Goal: Communication & Community: Answer question/provide support

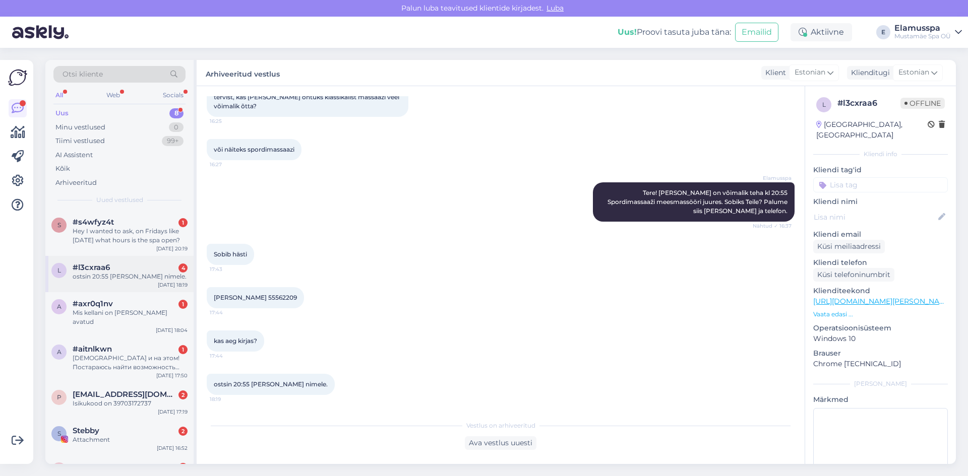
scroll to position [73, 0]
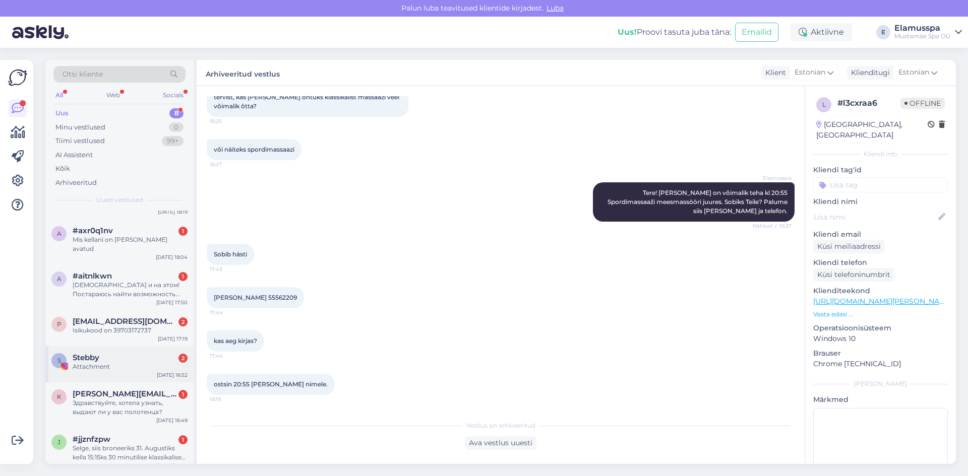
click at [152, 353] on div "Stebby 2" at bounding box center [130, 357] width 115 height 9
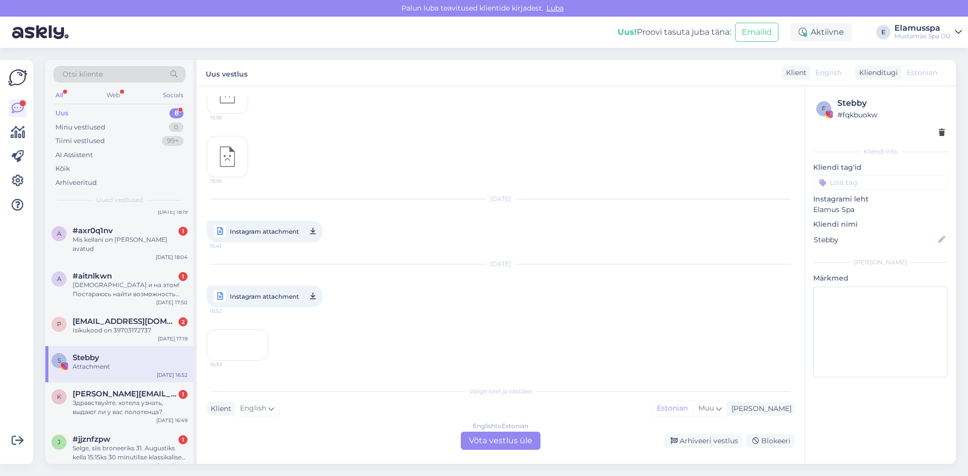
scroll to position [1941, 0]
click at [705, 441] on div "Arhiveeri vestlus" at bounding box center [703, 441] width 78 height 14
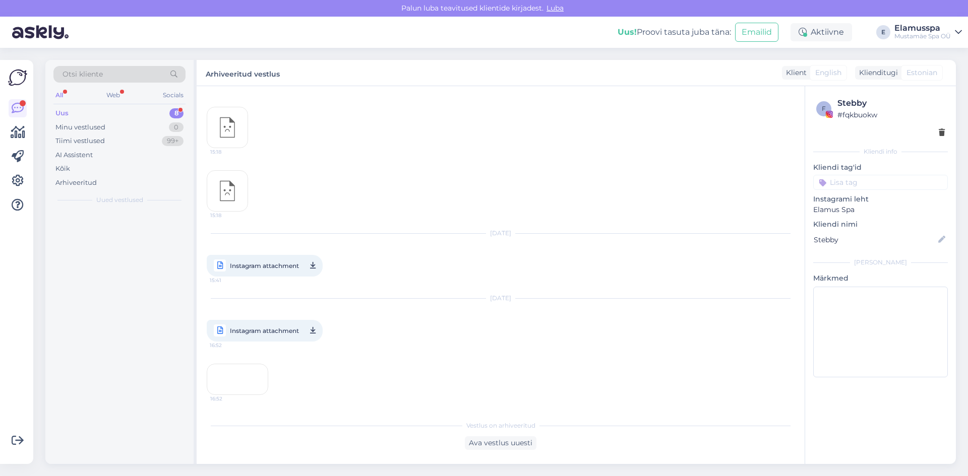
scroll to position [1937, 0]
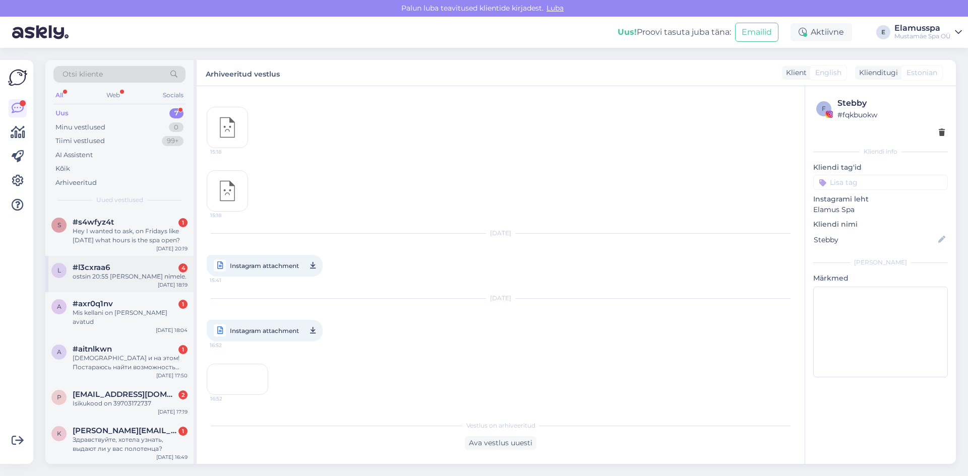
click at [137, 281] on div "ostsin 20:55 [PERSON_NAME] nimele." at bounding box center [130, 276] width 115 height 9
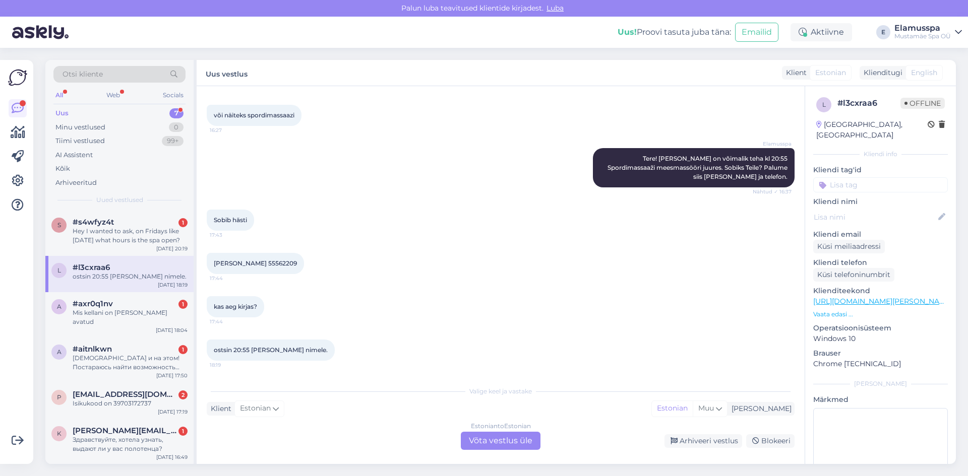
click at [499, 437] on div "Estonian to Estonian Võta vestlus üle" at bounding box center [501, 441] width 80 height 18
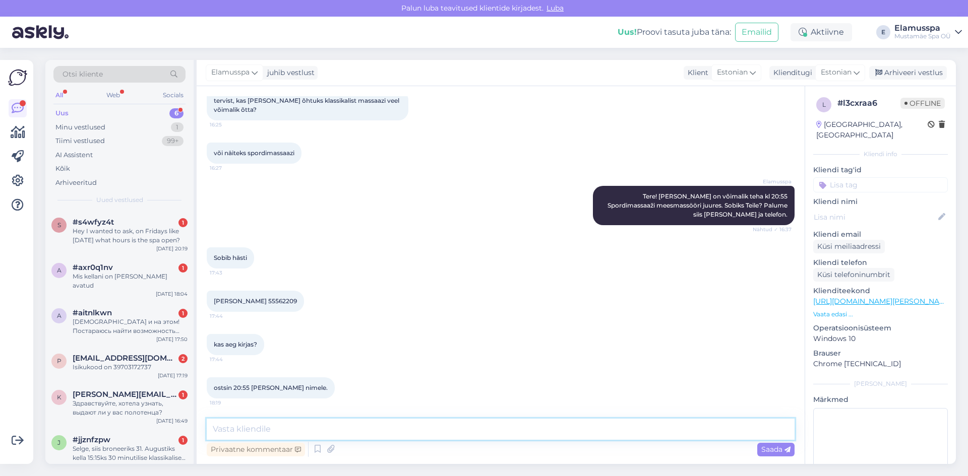
click at [493, 432] on textarea at bounding box center [501, 429] width 588 height 21
type textarea "Tere! Kõik korras:) Aeg kirjas ja [PERSON_NAME] juba massaaži"
click at [778, 445] on span "Saada" at bounding box center [775, 449] width 29 height 9
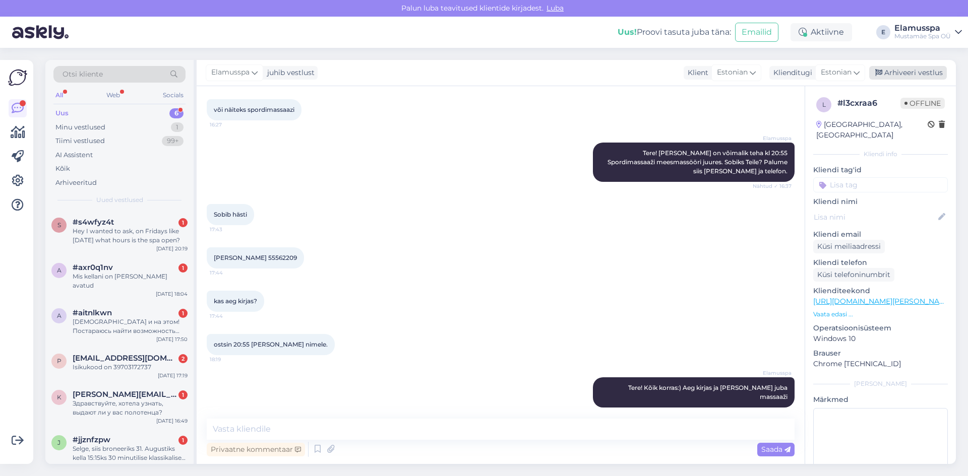
click at [895, 79] on div "Arhiveeri vestlus" at bounding box center [908, 73] width 78 height 14
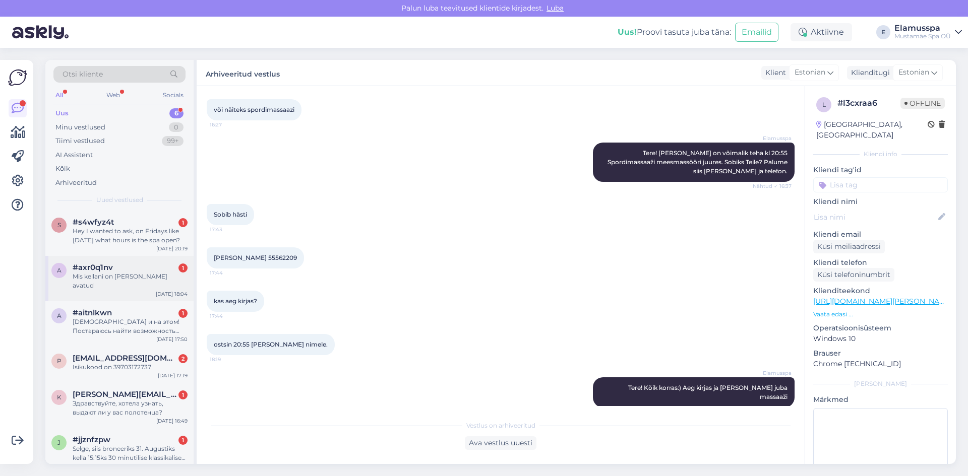
click at [123, 282] on div "a #axr0q1nv 1 Mis kellani on [PERSON_NAME] avatud [DATE] 18:04" at bounding box center [119, 278] width 148 height 45
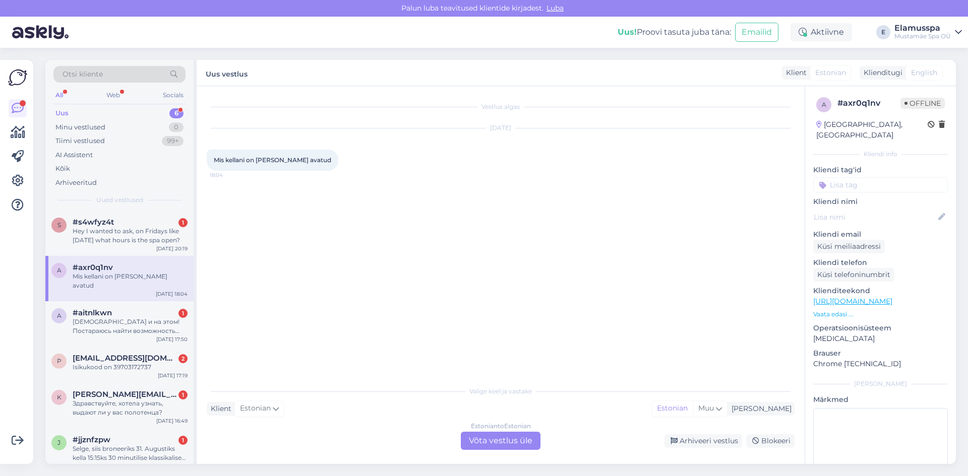
scroll to position [0, 0]
click at [511, 434] on div "Estonian to Estonian Võta vestlus üle" at bounding box center [501, 441] width 80 height 18
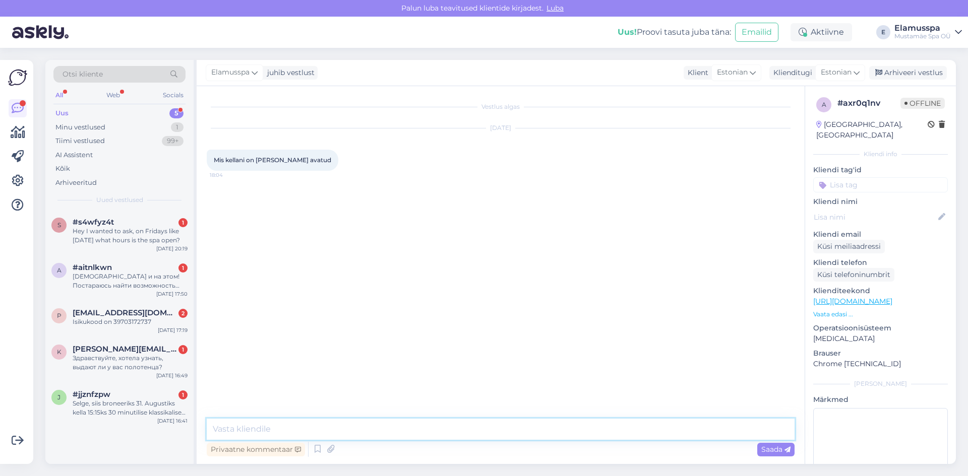
click at [503, 432] on textarea at bounding box center [501, 429] width 588 height 21
type textarea "R"
drag, startPoint x: 260, startPoint y: 432, endPoint x: 235, endPoint y: 429, distance: 24.9
click at [235, 429] on textarea "Tere! Oleme iga päev kuni 00:00 avatud :)" at bounding box center [501, 429] width 588 height 21
click at [493, 425] on textarea "Tere! Spa on meil iga päev kuni 00:00 avatud :)" at bounding box center [501, 429] width 588 height 21
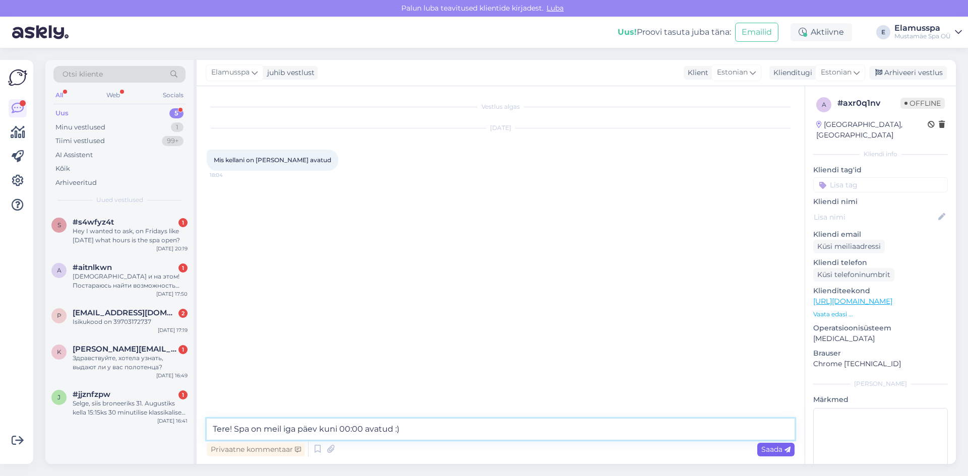
type textarea "Tere! Spa on meil iga päev kuni 00:00 avatud :)"
click at [776, 452] on span "Saada" at bounding box center [775, 449] width 29 height 9
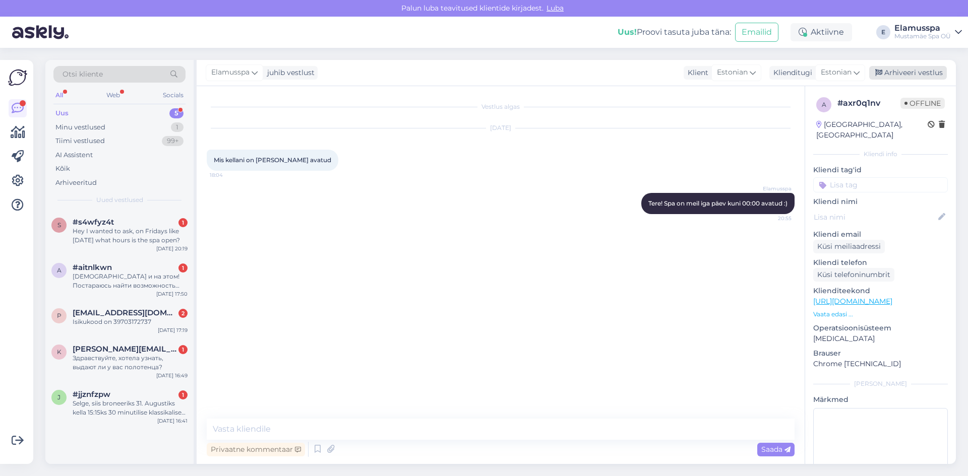
click at [889, 73] on div "Arhiveeri vestlus" at bounding box center [908, 73] width 78 height 14
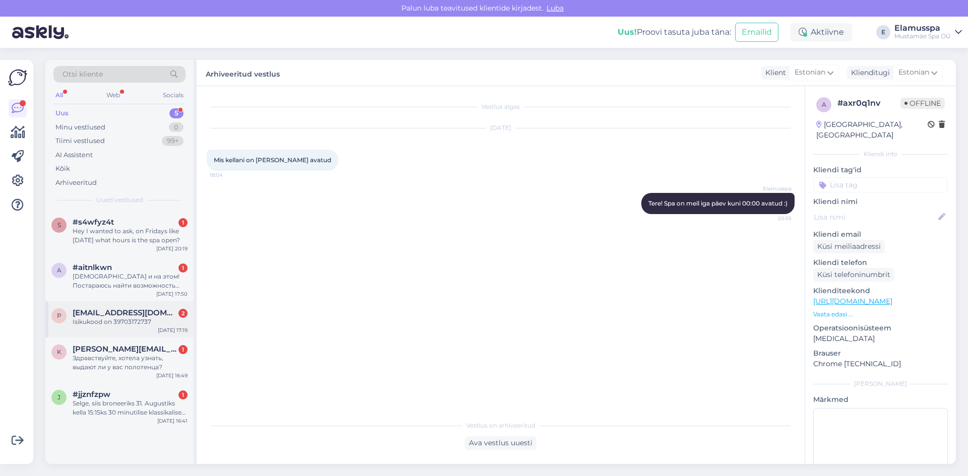
click at [122, 323] on div "Isikukood on 39703172737" at bounding box center [130, 321] width 115 height 9
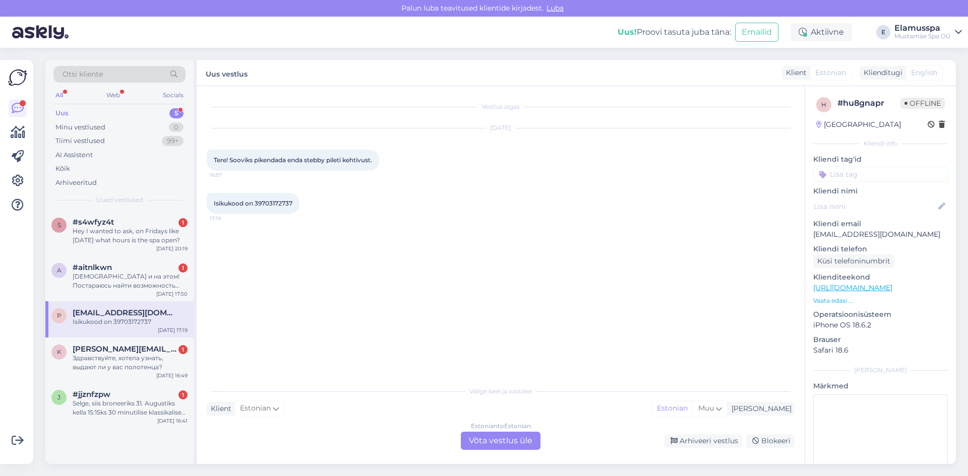
click at [490, 438] on div "Estonian to Estonian Võta vestlus üle" at bounding box center [501, 441] width 80 height 18
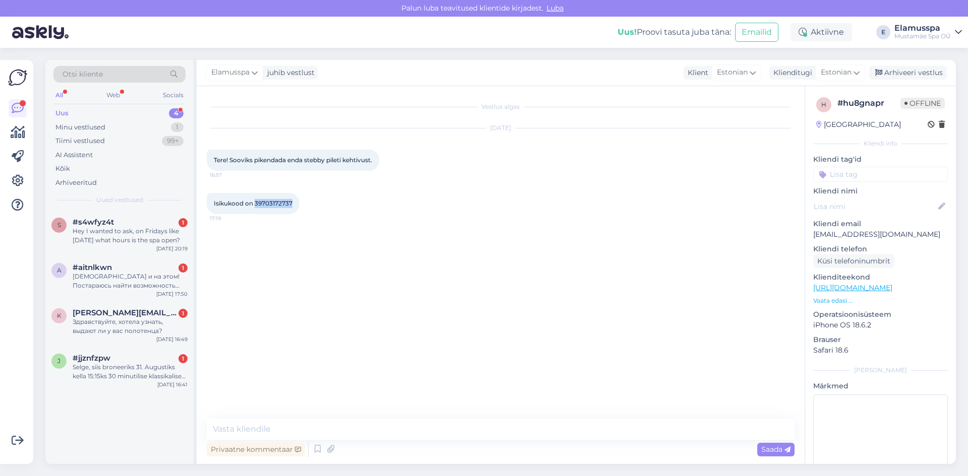
drag, startPoint x: 255, startPoint y: 203, endPoint x: 298, endPoint y: 207, distance: 42.5
click at [298, 207] on div "Isikukood on 39703172737 17:19" at bounding box center [253, 203] width 93 height 21
copy span "39703172737"
click at [347, 436] on textarea at bounding box center [501, 429] width 588 height 21
click at [289, 430] on textarea "Tere! Pikendasime Stebby piletit kuu aega :)" at bounding box center [501, 429] width 588 height 21
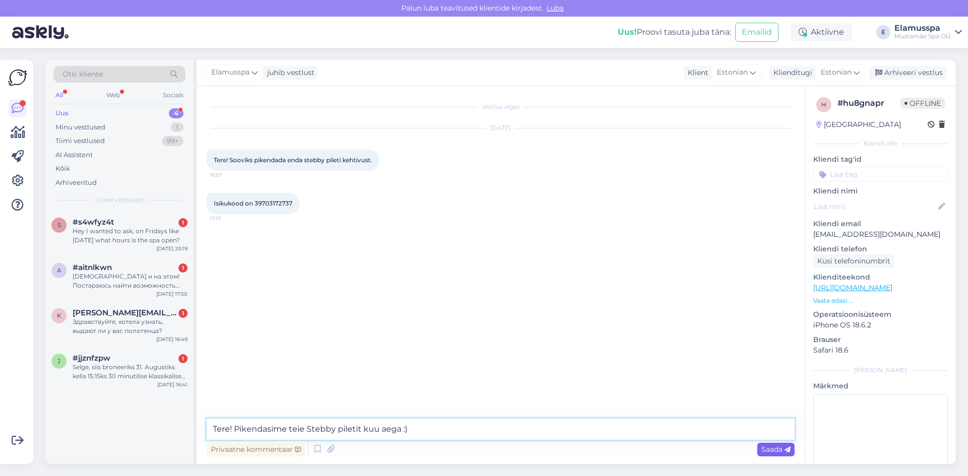
type textarea "Tere! Pikendasime teie Stebby piletit kuu aega :)"
click at [790, 455] on div "Saada" at bounding box center [775, 450] width 37 height 14
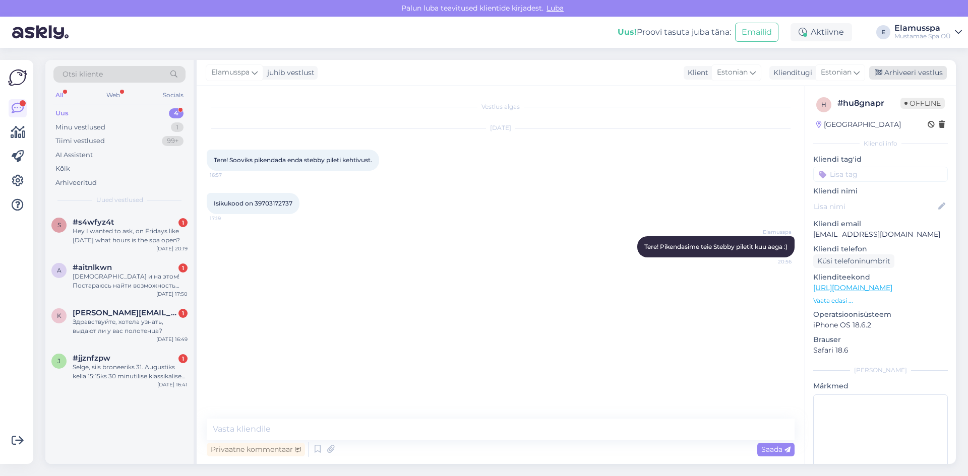
click at [895, 74] on div "Arhiveeri vestlus" at bounding box center [908, 73] width 78 height 14
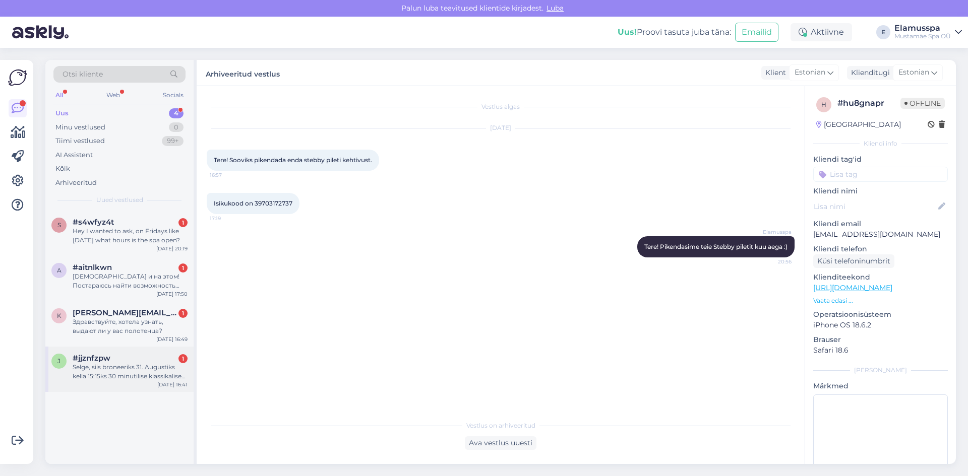
click at [127, 371] on div "Selge, siis broneeriks 31. Augustiks kella 15:15ks 30 minutilise klassikalise m…" at bounding box center [130, 372] width 115 height 18
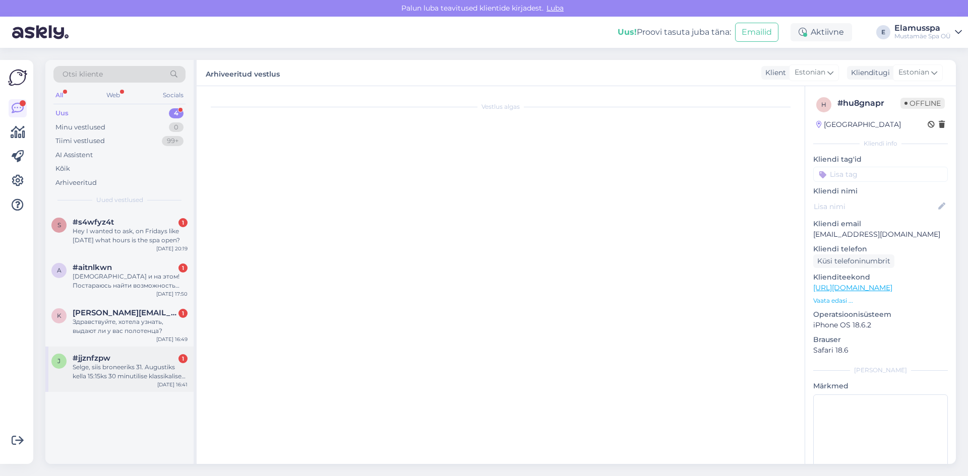
scroll to position [49, 0]
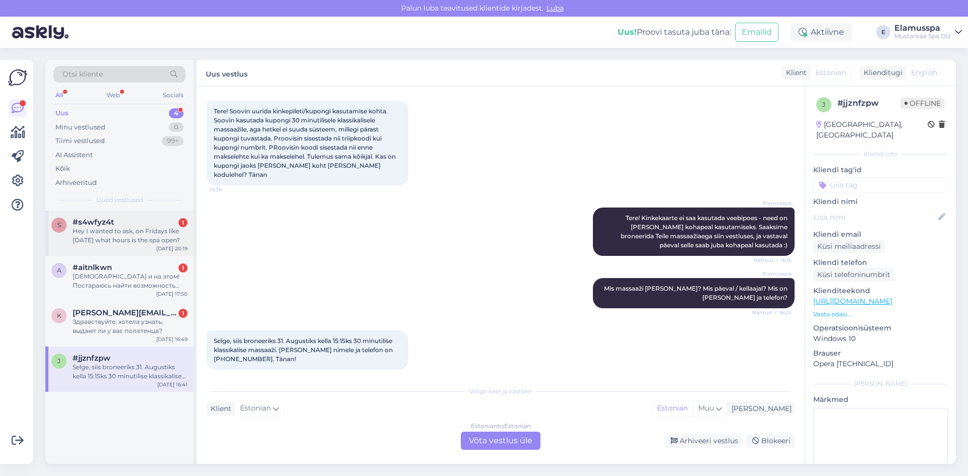
click at [105, 222] on span "#s4wfyz4t" at bounding box center [93, 222] width 41 height 9
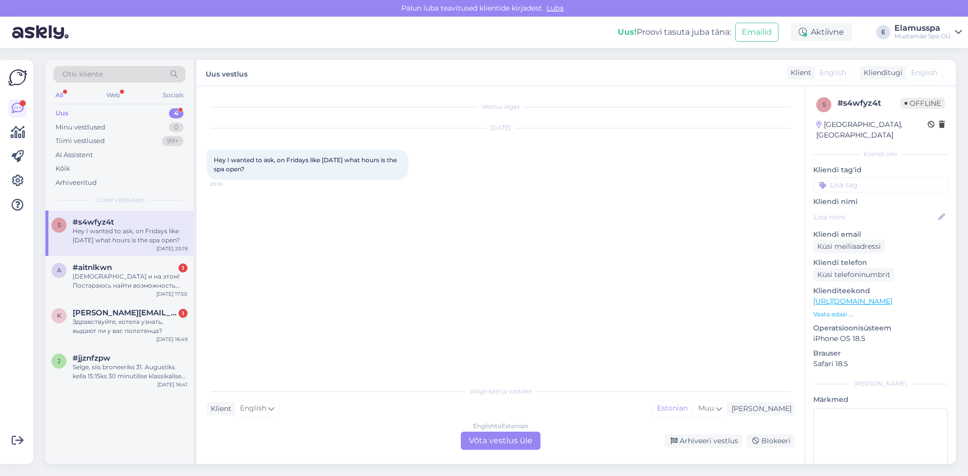
click at [508, 434] on div "English to Estonian Võta vestlus üle" at bounding box center [501, 441] width 80 height 18
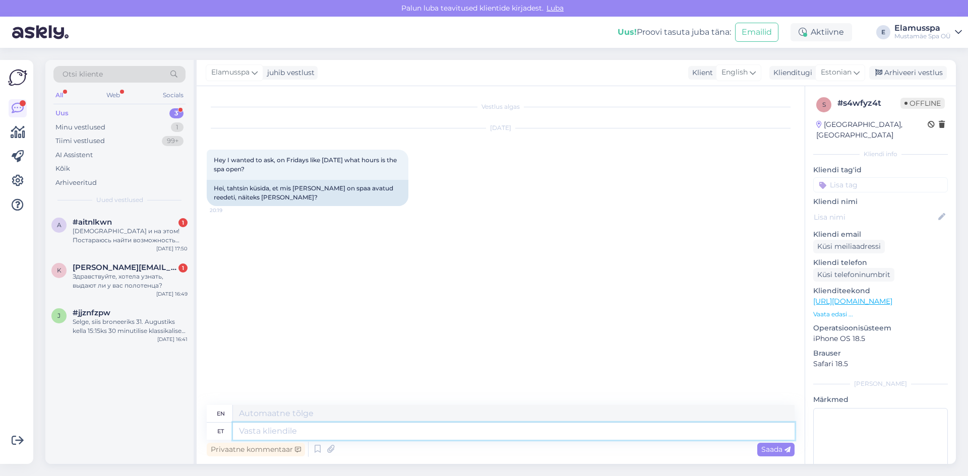
click at [486, 424] on textarea at bounding box center [513, 431] width 561 height 17
type textarea "Hello!"
type textarea "Hello! We"
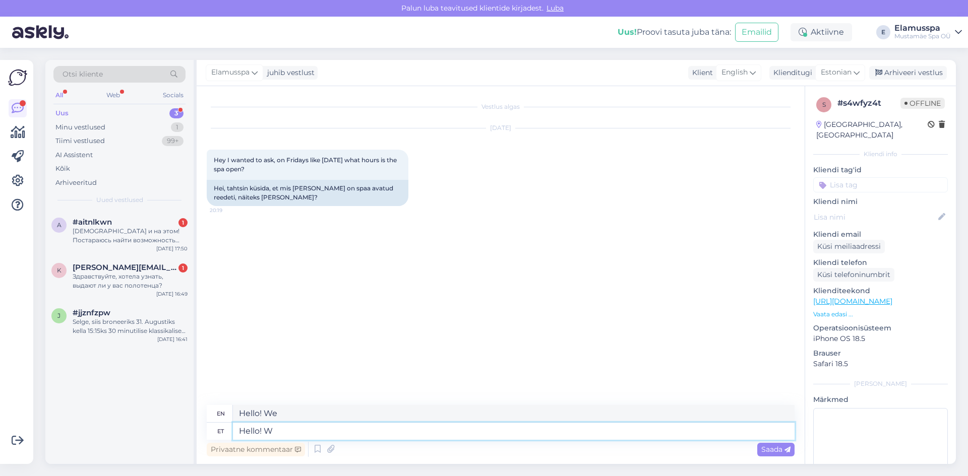
type textarea "Hello!"
type textarea "Hello! The"
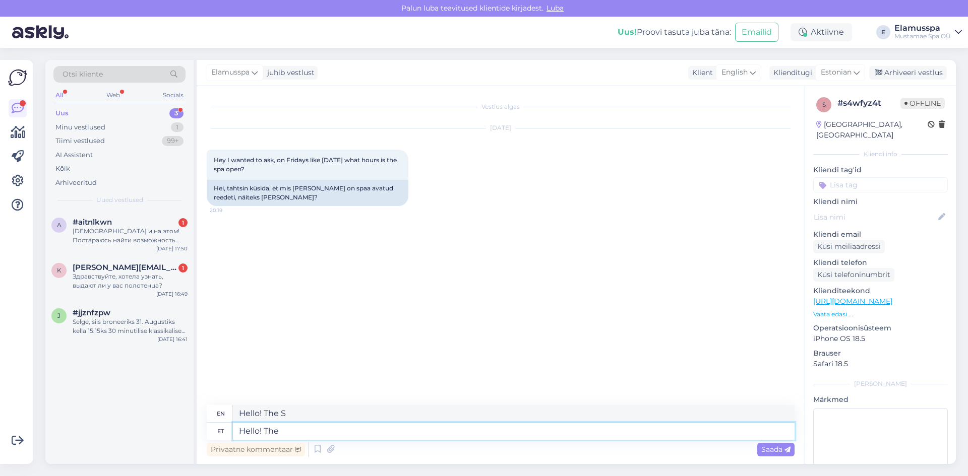
type textarea "Hello! The"
type textarea "Hello! The spa"
type textarea "Hello! The spa is o"
type textarea "Hello! The spa is"
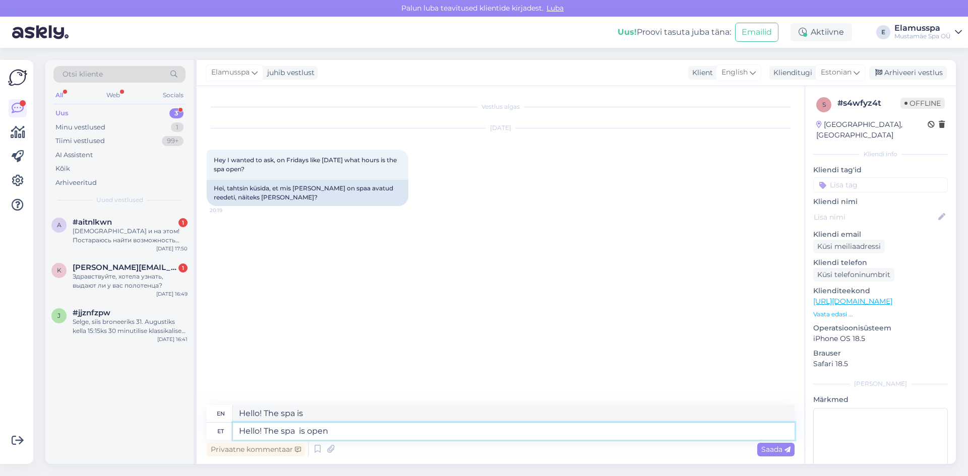
type textarea "Hello! The spa is open"
type textarea "Hello! The spa is open."
type textarea "Hello! The spa is open every d"
type textarea "Hello! The spa is open every"
type textarea "Hello! The spa is open every day"
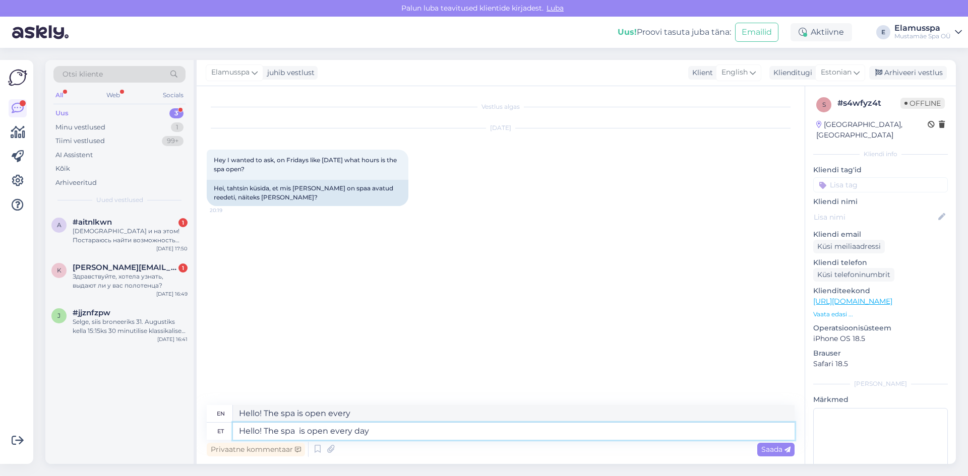
type textarea "Hello! The spa is open every day"
type textarea "Hello! The spa is open every day until"
type textarea "Hello! The spa is open every day until midni"
type textarea "Hello! The spa is open every day until midnight"
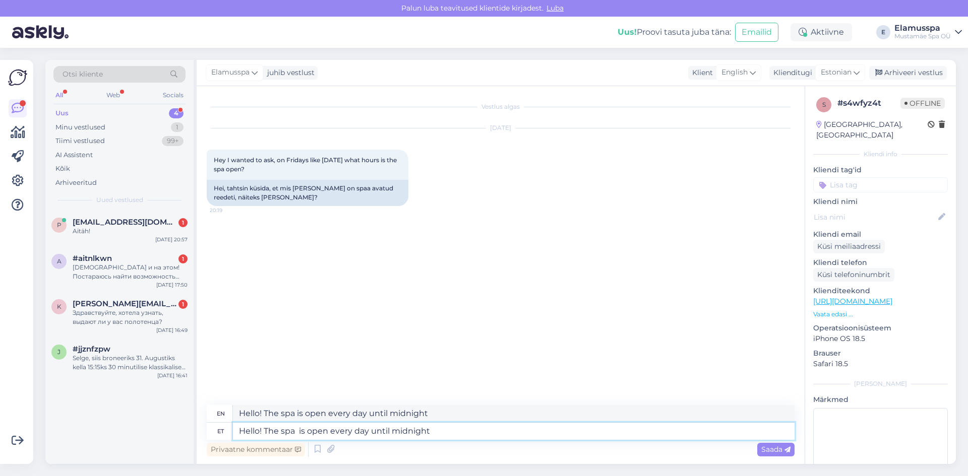
drag, startPoint x: 391, startPoint y: 431, endPoint x: 444, endPoint y: 431, distance: 53.4
click at [444, 431] on textarea "Hello! The spa is open every day until midnight" at bounding box center [513, 431] width 561 height 17
type textarea "Hello! The spa is open every day until 00:00"
type textarea "Hello! The spa is open every day until 0"
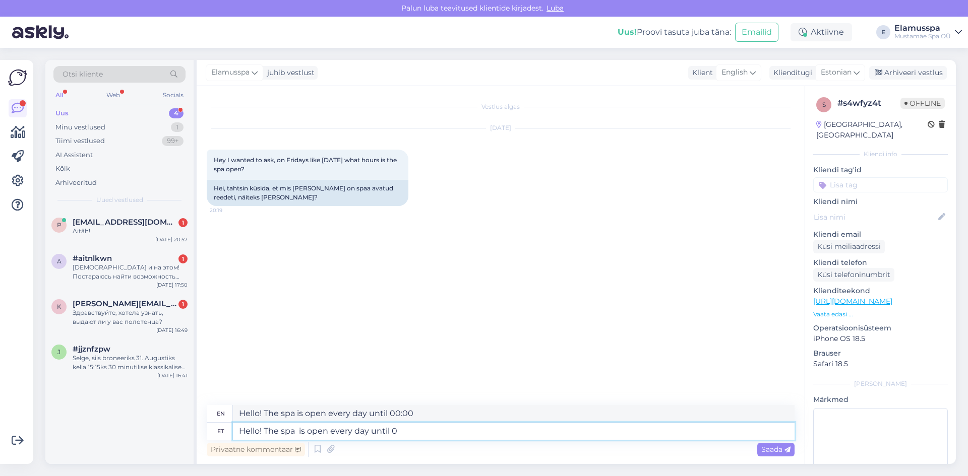
type textarea "Hello! The spa is open every day until 0"
type textarea "Hello! The spa is open every day until 00:00"
click at [299, 432] on textarea "Hello! The spa is open every day until 00:00" at bounding box center [513, 431] width 561 height 17
click at [417, 435] on textarea "Hello! The spa is open every day until 00:00" at bounding box center [513, 431] width 561 height 17
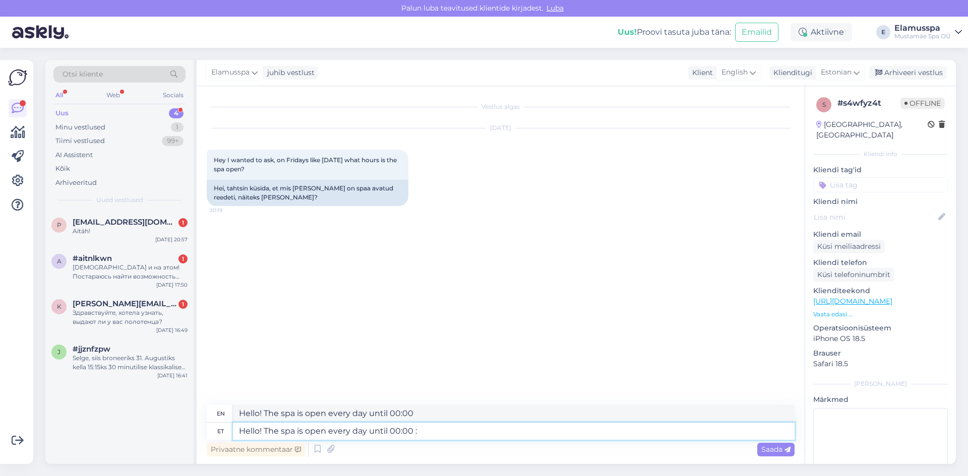
type textarea "Hello! The spa is open every day until 00:00 :)"
click at [768, 444] on div "Saada" at bounding box center [775, 450] width 37 height 14
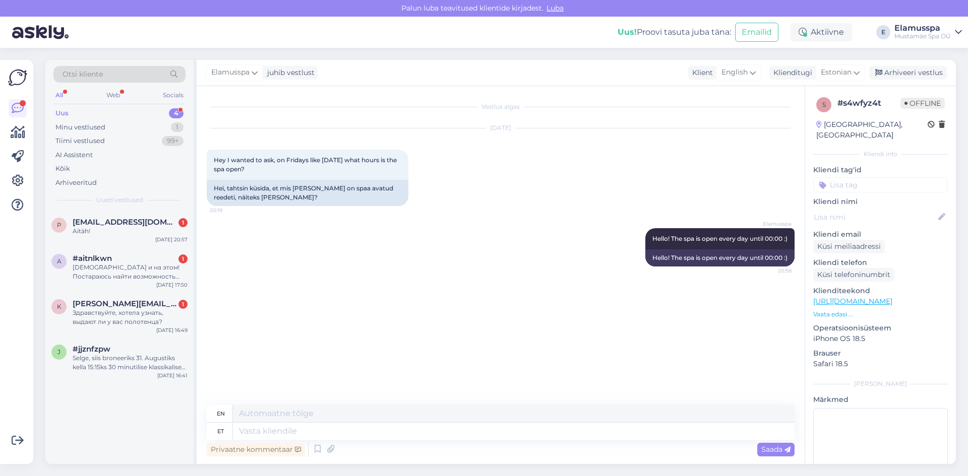
click at [879, 81] on div "Elamusspa juhib vestlust Klient English Klienditugi Estonian Arabic Belarusian …" at bounding box center [576, 73] width 759 height 26
click at [881, 77] on div "Arhiveeri vestlus" at bounding box center [908, 73] width 78 height 14
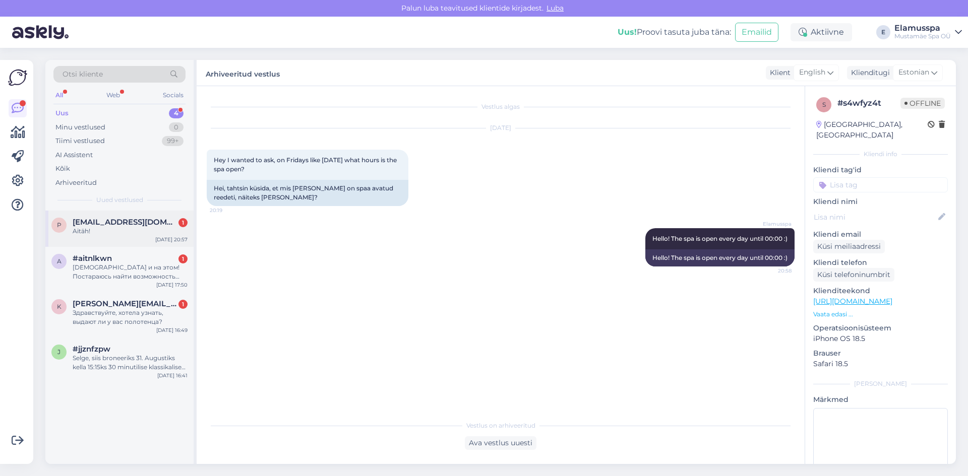
click at [112, 227] on div "Aitäh!" at bounding box center [130, 231] width 115 height 9
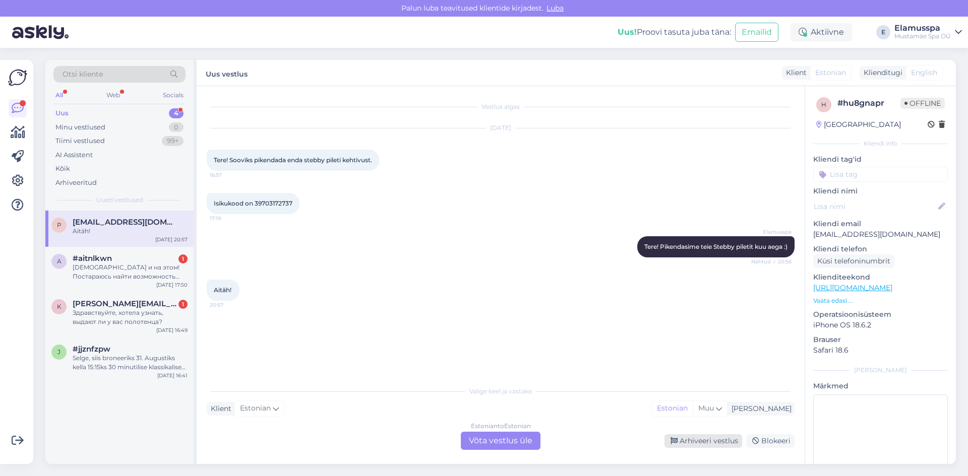
click at [696, 436] on div "Arhiveeri vestlus" at bounding box center [703, 441] width 78 height 14
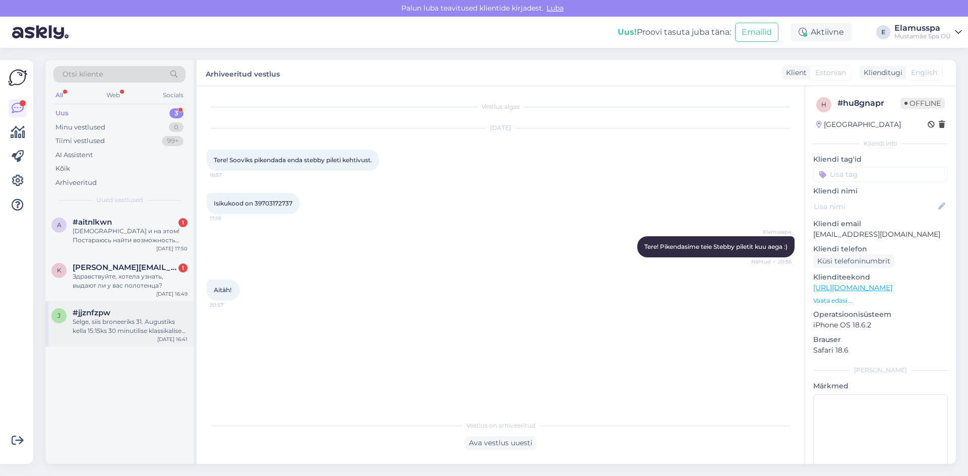
click at [149, 329] on div "Selge, siis broneeriks 31. Augustiks kella 15:15ks 30 minutilise klassikalise m…" at bounding box center [130, 326] width 115 height 18
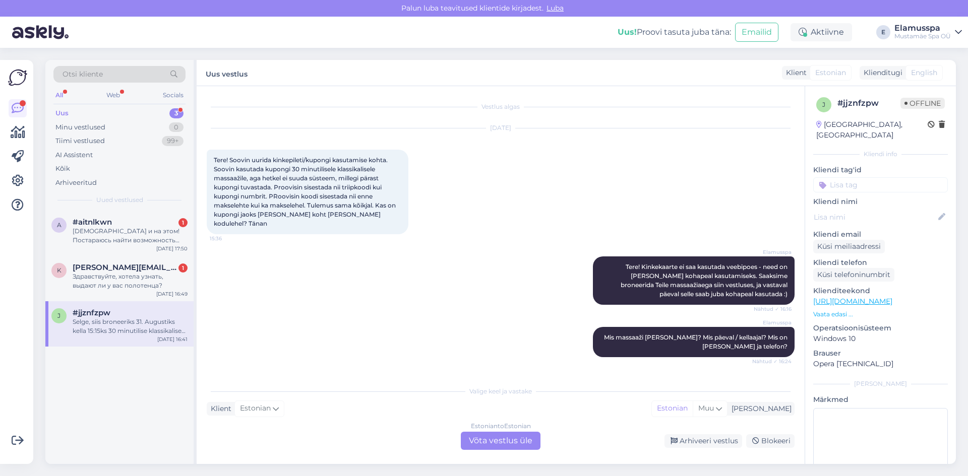
scroll to position [49, 0]
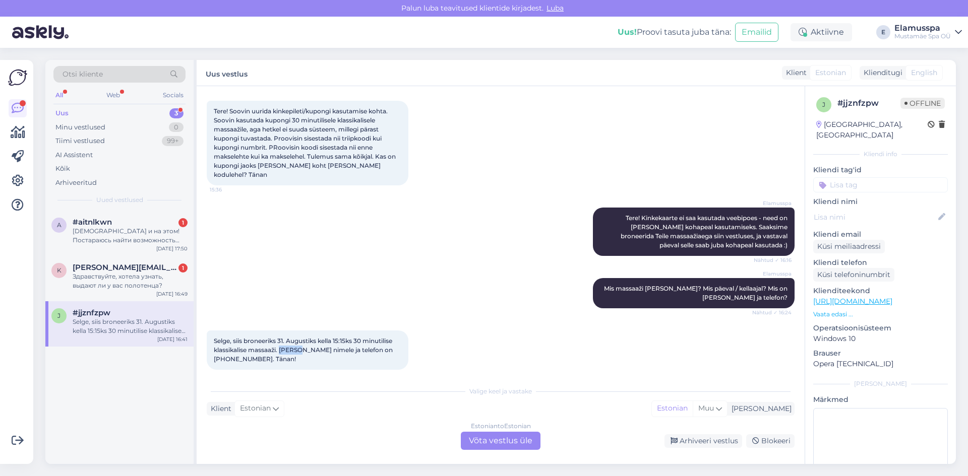
drag, startPoint x: 280, startPoint y: 339, endPoint x: 304, endPoint y: 340, distance: 23.7
click at [304, 340] on span "Selge, siis broneeriks 31. Augustiks kella 15:15ks 30 minutilise klassikalise m…" at bounding box center [304, 350] width 180 height 26
copy span "[PERSON_NAME]"
click at [215, 349] on span "Selge, siis broneeriks 31. Augustiks kella 15:15ks 30 minutilise klassikalise m…" at bounding box center [304, 350] width 180 height 26
drag, startPoint x: 214, startPoint y: 349, endPoint x: 242, endPoint y: 350, distance: 28.2
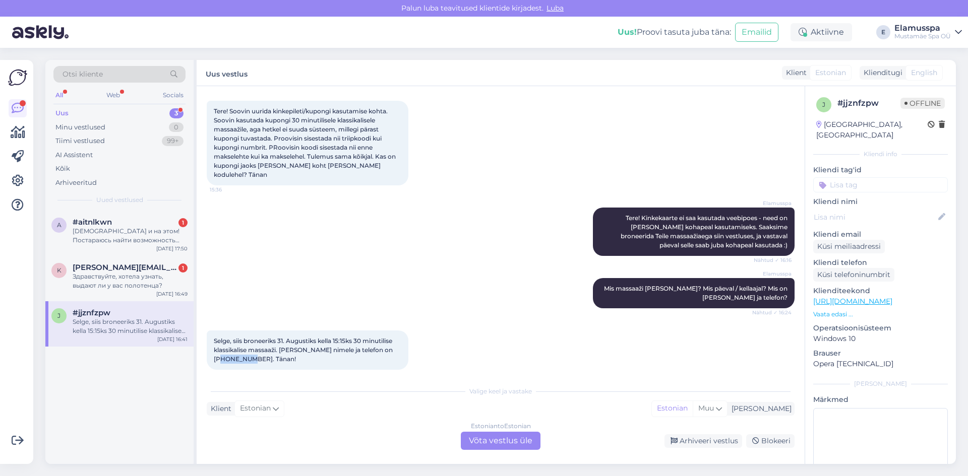
click at [242, 350] on span "Selge, siis broneeriks 31. Augustiks kella 15:15ks 30 minutilise klassikalise m…" at bounding box center [304, 350] width 180 height 26
copy span "53400160"
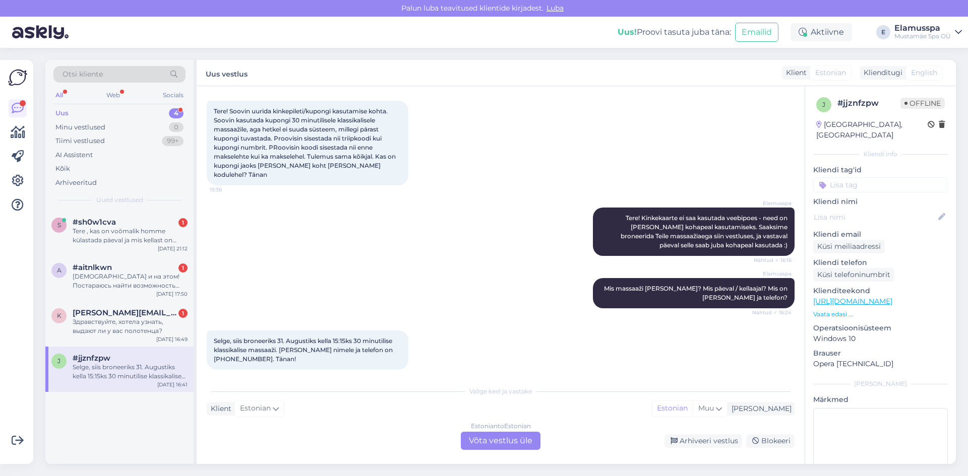
click at [462, 368] on div "Selge, siis broneeriks 31. Augustiks kella 15:15ks 30 minutilise klassikalise m…" at bounding box center [501, 349] width 588 height 61
click at [508, 439] on div "Estonian to Estonian Võta vestlus üle" at bounding box center [501, 441] width 80 height 18
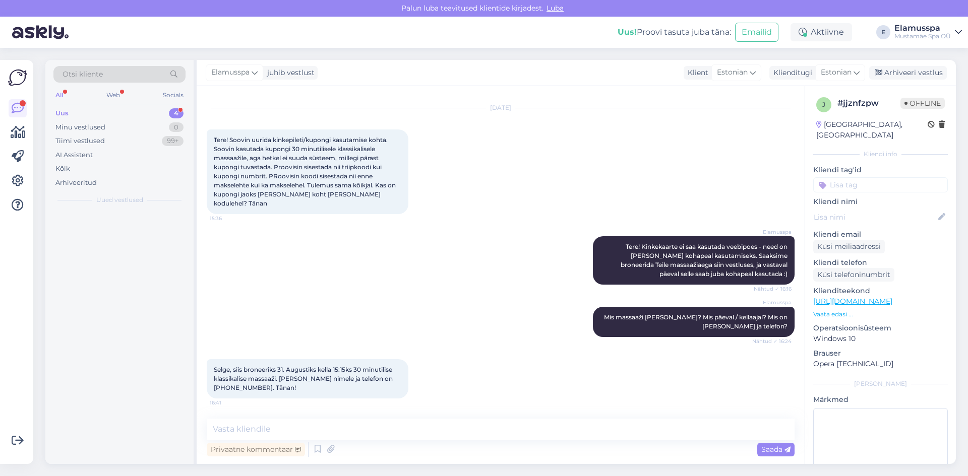
scroll to position [11, 0]
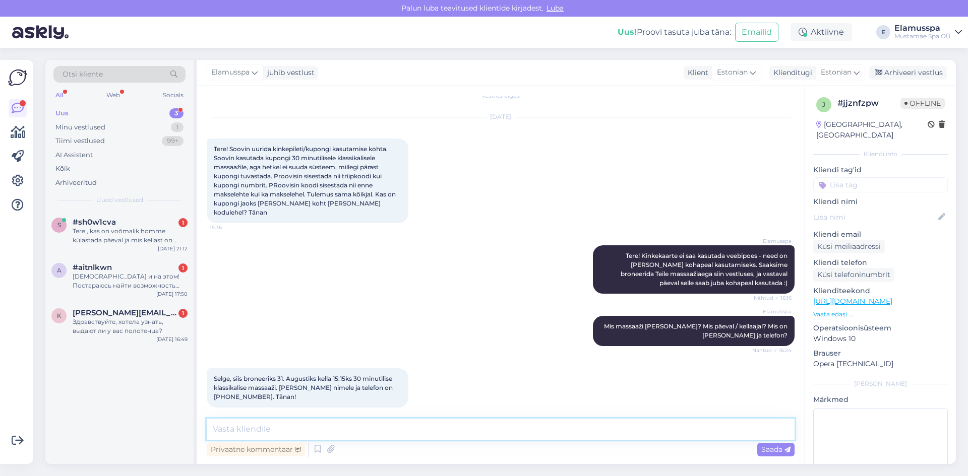
click at [500, 435] on textarea at bounding box center [501, 429] width 588 height 21
drag, startPoint x: 378, startPoint y: 429, endPoint x: 331, endPoint y: 429, distance: 47.4
click at [331, 429] on textarea "Tere! Olete broneeritud 31.08 kallsikalisele massaažile 30min" at bounding box center [501, 429] width 588 height 21
drag, startPoint x: 464, startPoint y: 432, endPoint x: 235, endPoint y: 426, distance: 228.8
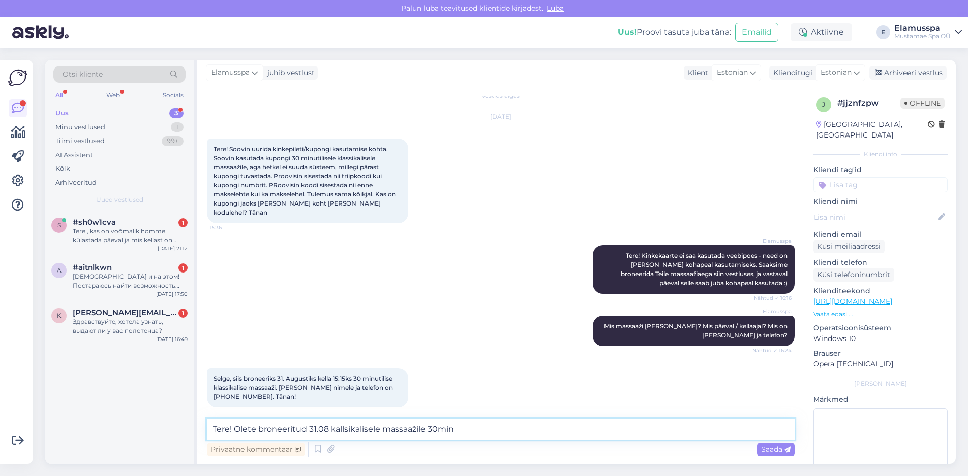
click at [235, 426] on textarea "Tere! Olete broneeritud 31.08 kallsikalisele massaažile 30min" at bounding box center [501, 429] width 588 height 21
click at [270, 428] on textarea "Tere! Olete [DATE][PERSON_NAME] 15:15 kirja pandud :)" at bounding box center [501, 429] width 588 height 21
click at [302, 428] on textarea "Tere! Olete [DATE][PERSON_NAME] 15:15 kirja pandud :)" at bounding box center [501, 429] width 588 height 21
type textarea "Tere! Olete [DATE][PERSON_NAME] 15:15 kirja pandud :)"
drag, startPoint x: 282, startPoint y: 375, endPoint x: 305, endPoint y: 379, distance: 22.9
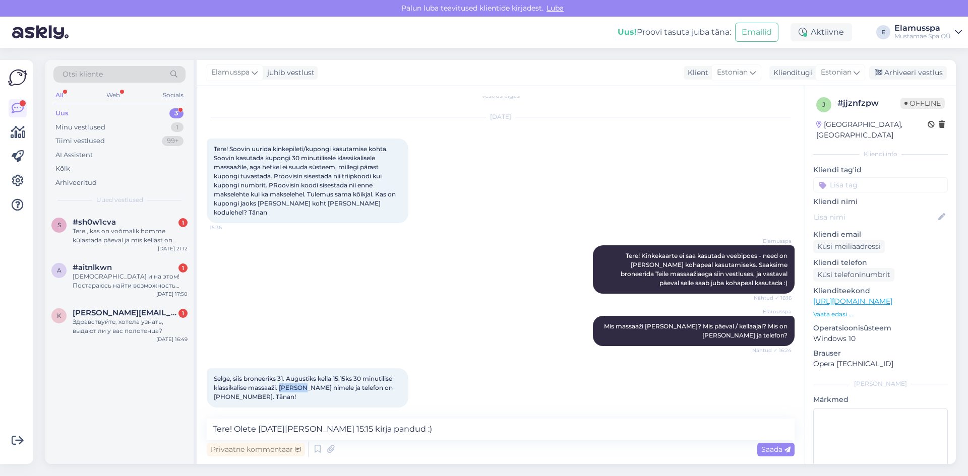
click at [305, 379] on span "Selge, siis broneeriks 31. Augustiks kella 15:15ks 30 minutilise klassikalise m…" at bounding box center [304, 388] width 180 height 26
copy span "[PERSON_NAME]"
click at [215, 388] on span "Selge, siis broneeriks 31. Augustiks kella 15:15ks 30 minutilise klassikalise m…" at bounding box center [304, 388] width 180 height 26
drag, startPoint x: 214, startPoint y: 387, endPoint x: 242, endPoint y: 388, distance: 27.7
click at [242, 388] on span "Selge, siis broneeriks 31. Augustiks kella 15:15ks 30 minutilise klassikalise m…" at bounding box center [304, 388] width 180 height 26
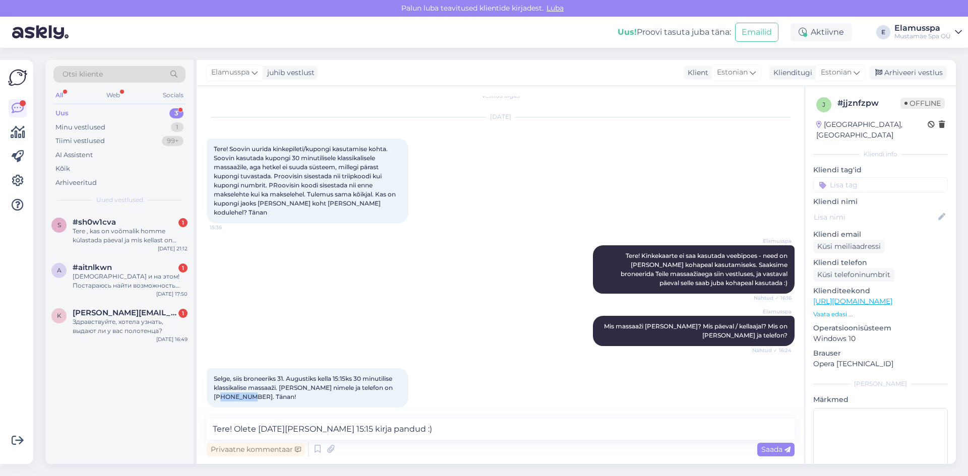
copy span "53400160"
click at [315, 383] on div "Selge, siis broneeriks 31. Augustiks kella 15:15ks 30 minutilise klassikalise m…" at bounding box center [308, 387] width 202 height 39
click at [420, 439] on textarea "Tere! Olete [DATE][PERSON_NAME] 15:15 kirja pandud :)" at bounding box center [501, 429] width 588 height 21
click at [763, 447] on span "Saada" at bounding box center [775, 449] width 29 height 9
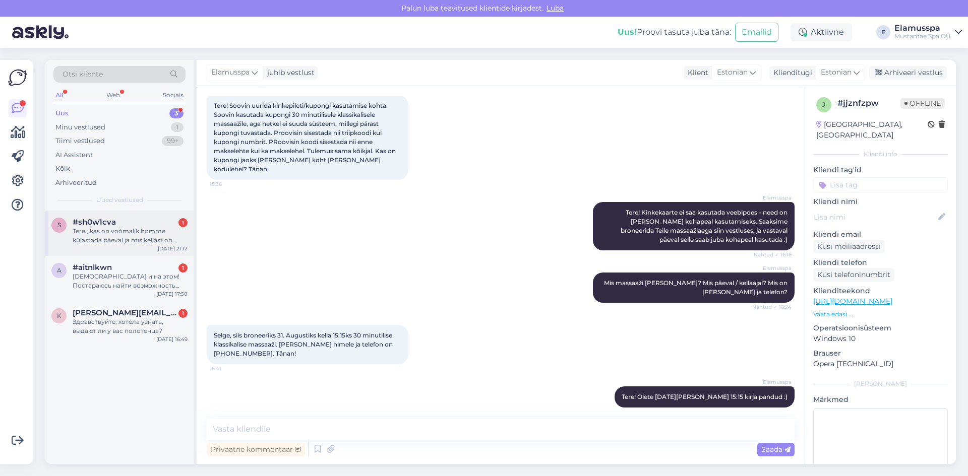
click at [121, 229] on div "Tere , kas on voõmalik homme külastada päeval ja mis kellast on avatud Spa 21+" at bounding box center [130, 236] width 115 height 18
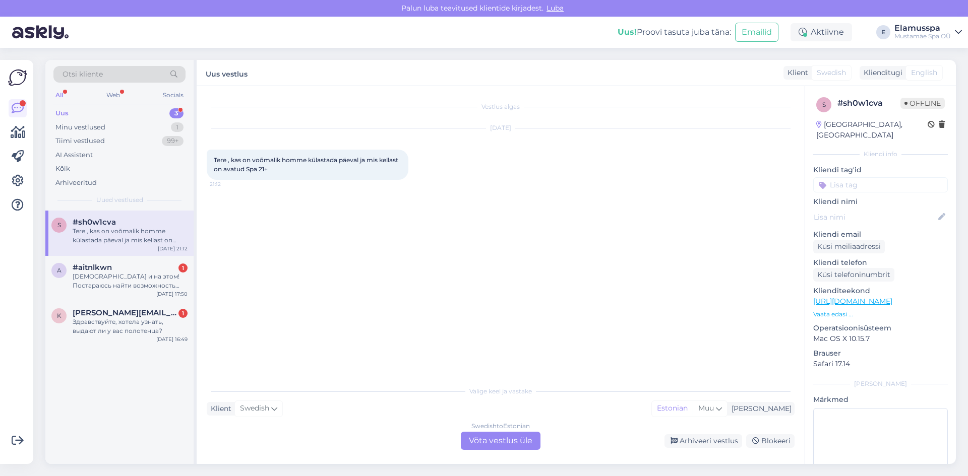
click at [494, 435] on div "Swedish to Estonian Võta vestlus üle" at bounding box center [501, 441] width 80 height 18
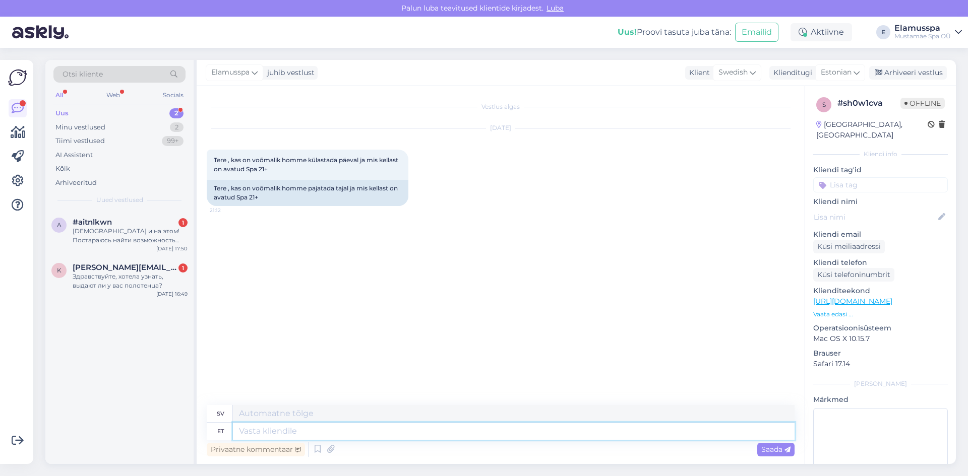
click at [483, 434] on textarea at bounding box center [513, 431] width 561 height 17
type textarea "Tere!"
type textarea "Hej!"
type textarea "Tere! Oleme av"
type textarea "Hej! Vi är"
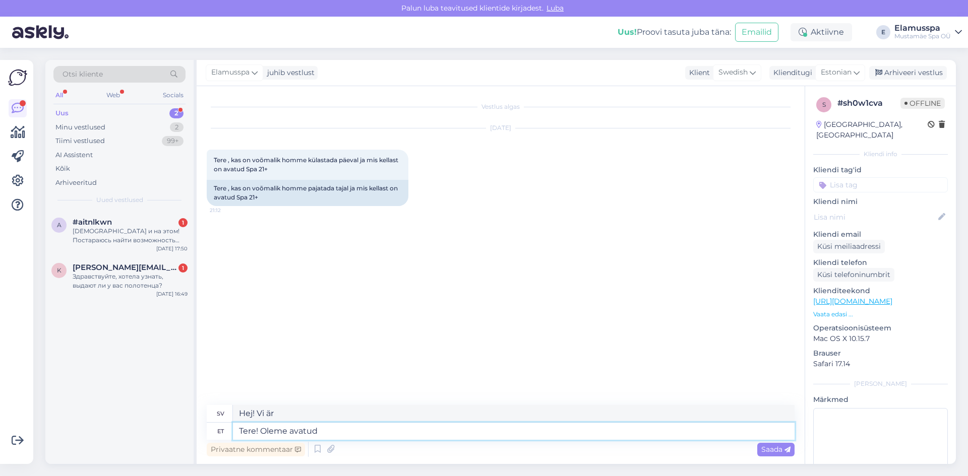
type textarea "Tere! Oleme avatud a"
type textarea "Hej! Vi har öppet."
type textarea "Tere! Oleme avatud kella"
type textarea "Hej! Vi har öppet [PERSON_NAME] 10:00 till 16:00."
type textarea "Tere! Oleme avatud kella 10:00"
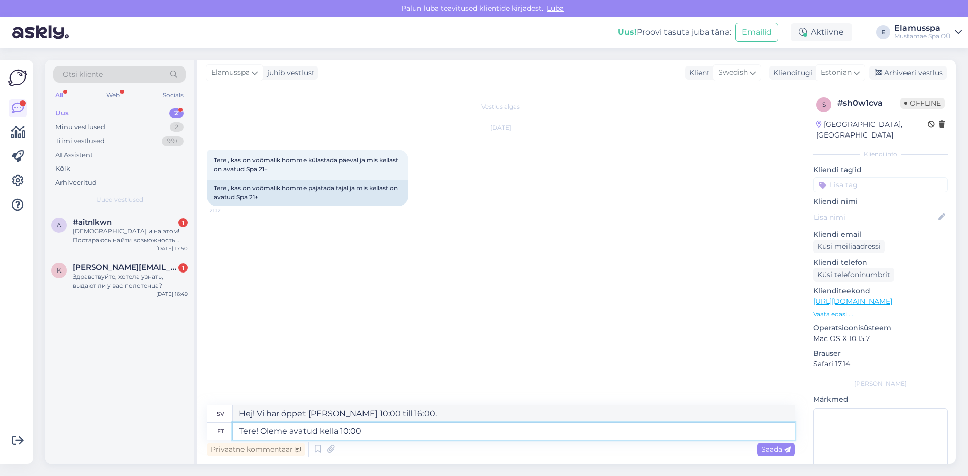
type textarea "Hej! Vi har öppet [PERSON_NAME] 10:00"
type textarea "Tere! Oleme avatud kella 10:00 kuni"
type textarea "Hej! Vi har öppet [PERSON_NAME] 10:00 till"
type textarea "Tere! Oleme avatud kella 10:00 kuni 00:00"
type textarea "Hej! Vi har öppet [PERSON_NAME] 10:00 till 00:00"
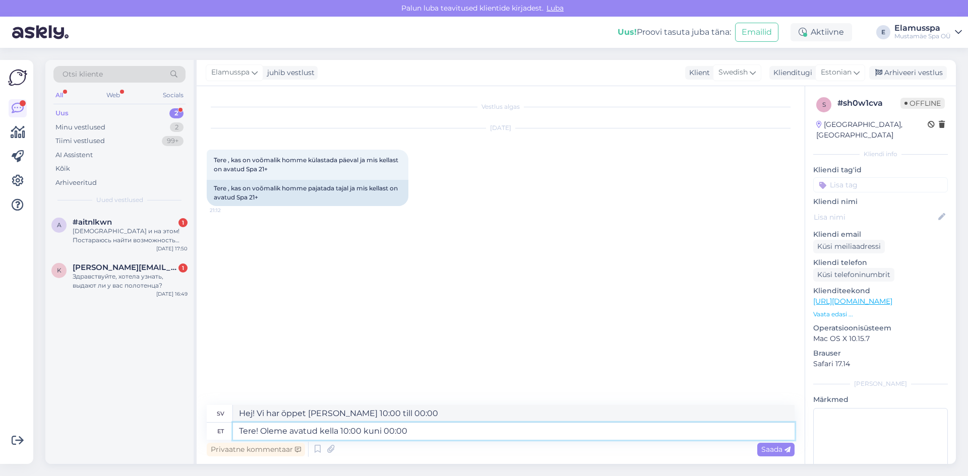
click at [263, 429] on textarea "Tere! Oleme avatud kella 10:00 kuni 00:00" at bounding box center [513, 431] width 561 height 17
type textarea "Tere! Jah ikka on Oleme avatud kella 10:00 kuni 00:00"
type textarea "Hallå! Ja, det är det. Vi har öppet [PERSON_NAME] 10:00 till 00:00."
type textarea "Tere! Jah ikka on! Oleme avatud kella 10:00 kuni 00:00"
type textarea "Hallå! Ja, det är det! Vi har öppet [PERSON_NAME] 10:00 till 00:00."
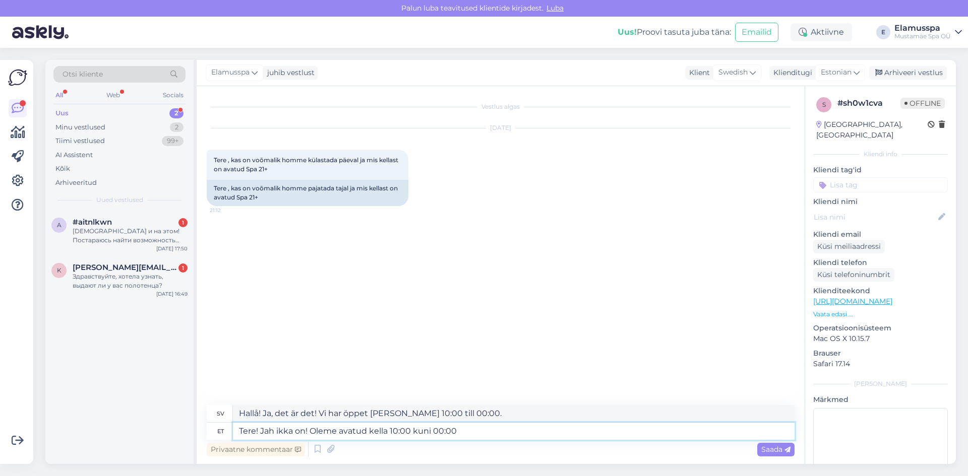
click at [591, 435] on textarea "Tere! Jah ikka on! Oleme avatud kella 10:00 kuni 00:00" at bounding box center [513, 431] width 561 height 17
type textarea "Tere! Jah ikka on! Oleme avatud kella 10:00 kuni 00:00"
click at [770, 449] on span "Saada" at bounding box center [775, 449] width 29 height 9
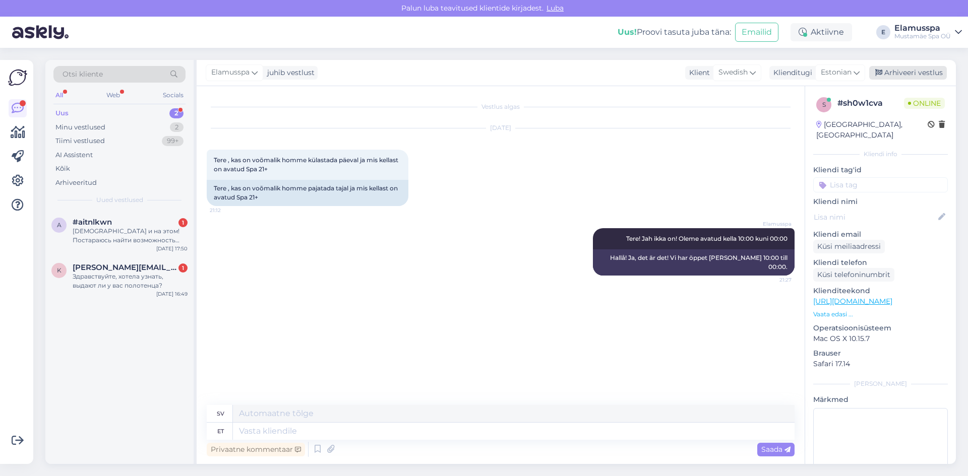
click at [887, 68] on div "Arhiveeri vestlus" at bounding box center [908, 73] width 78 height 14
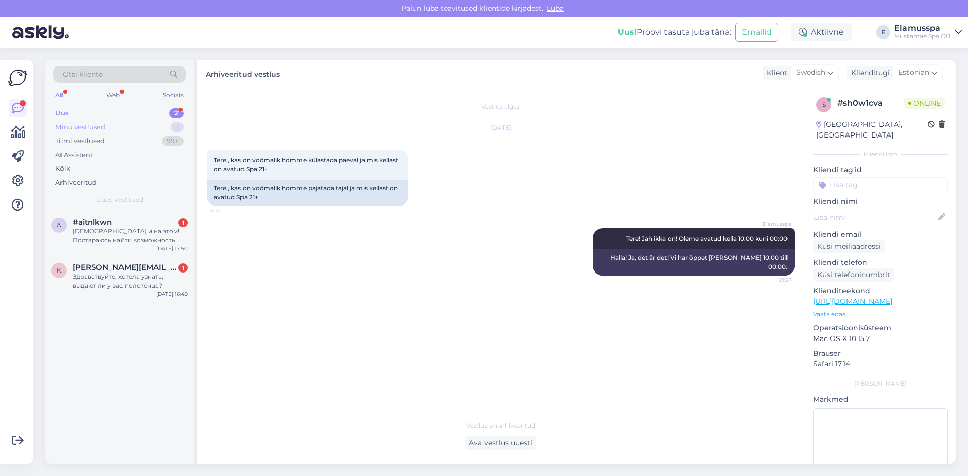
click at [159, 132] on div "Minu vestlused 1" at bounding box center [119, 127] width 132 height 14
click at [157, 240] on div "Tere! Olete [DATE][PERSON_NAME] 15:15 kirja pandud :)" at bounding box center [130, 236] width 115 height 18
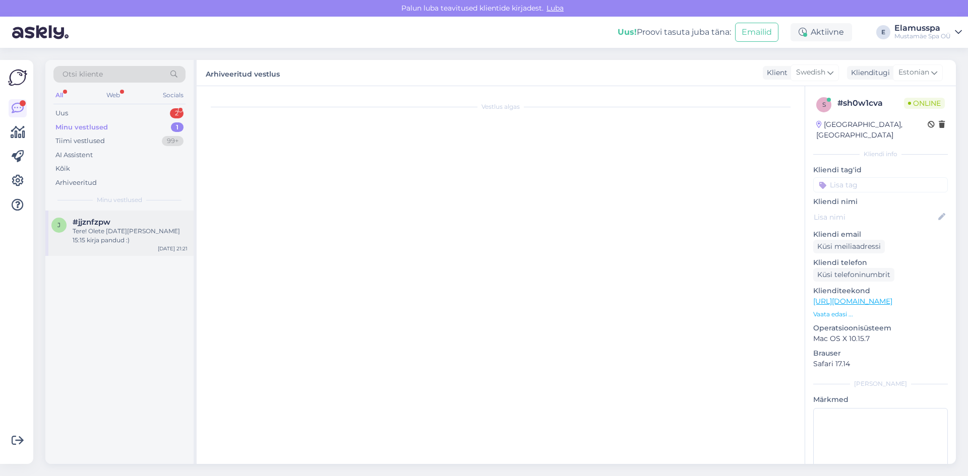
scroll to position [54, 0]
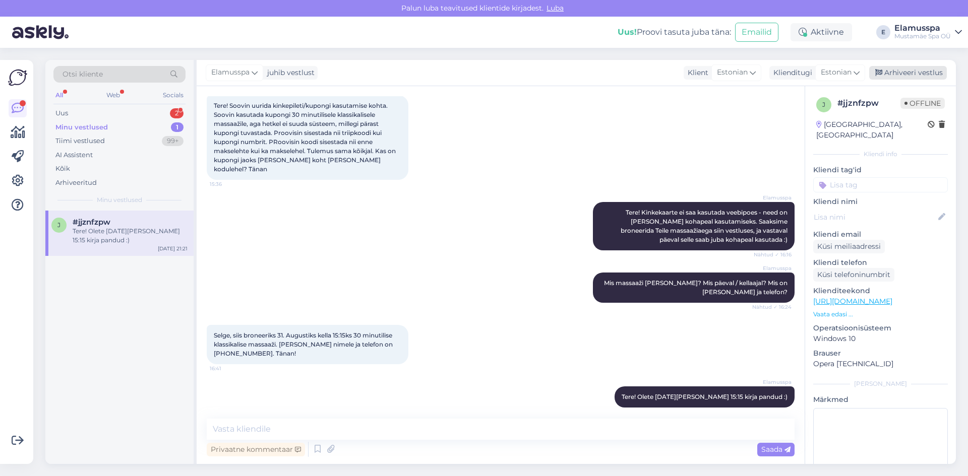
click at [884, 79] on div "Arhiveeri vestlus" at bounding box center [908, 73] width 78 height 14
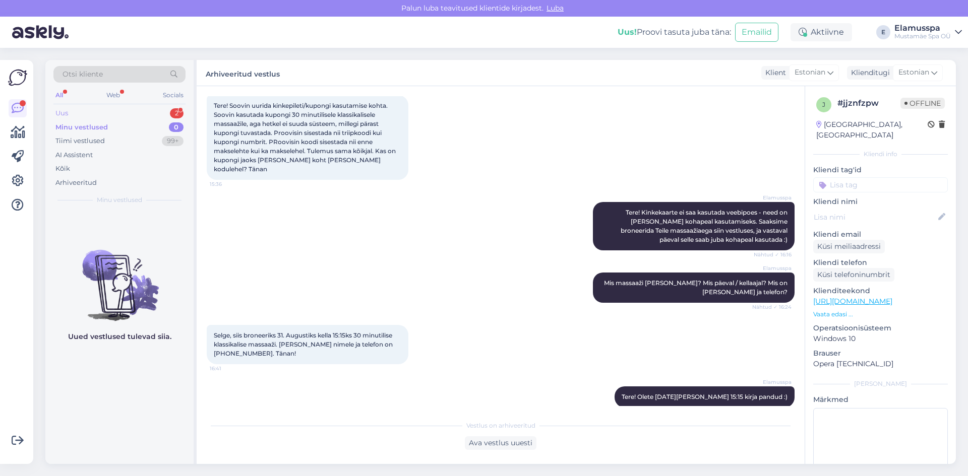
click at [167, 116] on div "Uus 2" at bounding box center [119, 113] width 132 height 14
